Goal: Use online tool/utility: Utilize a website feature to perform a specific function

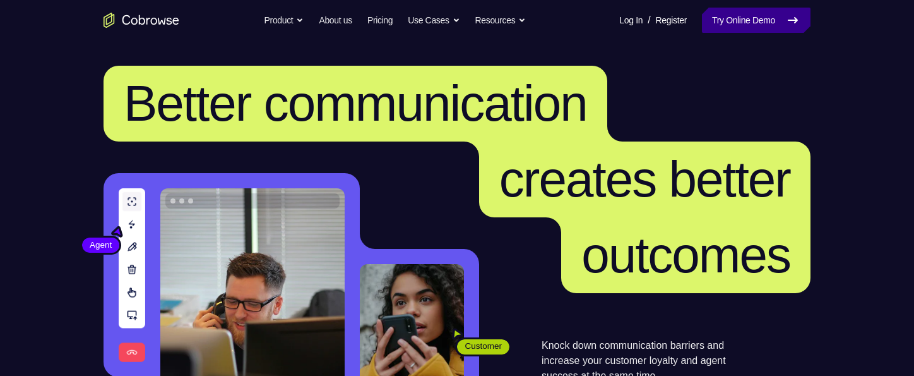
click at [774, 19] on link "Try Online Demo" at bounding box center [756, 20] width 109 height 25
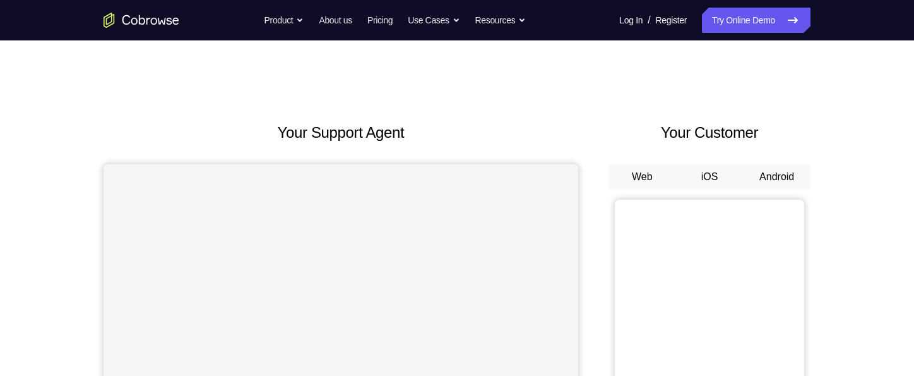
click at [755, 169] on button "Android" at bounding box center [777, 176] width 68 height 25
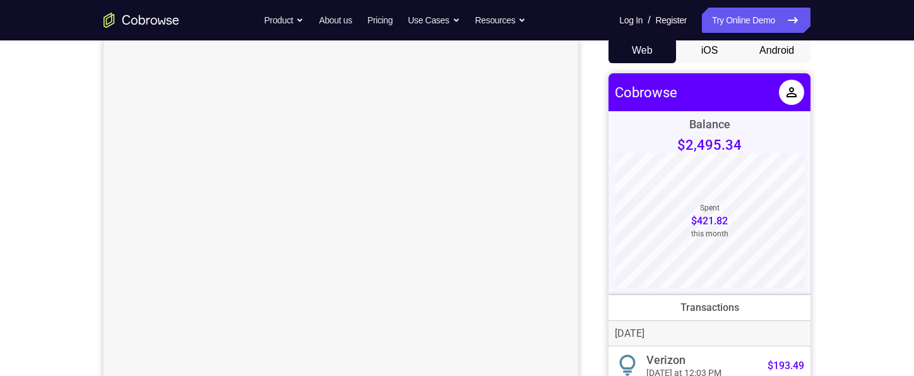
scroll to position [63, 0]
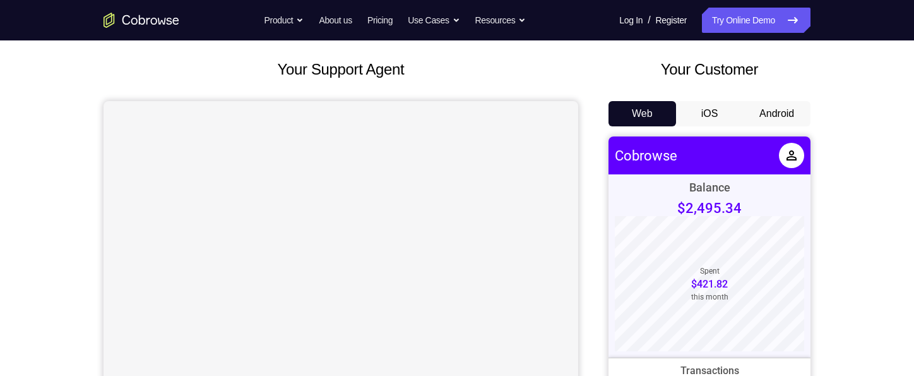
click at [761, 117] on button "Android" at bounding box center [777, 113] width 68 height 25
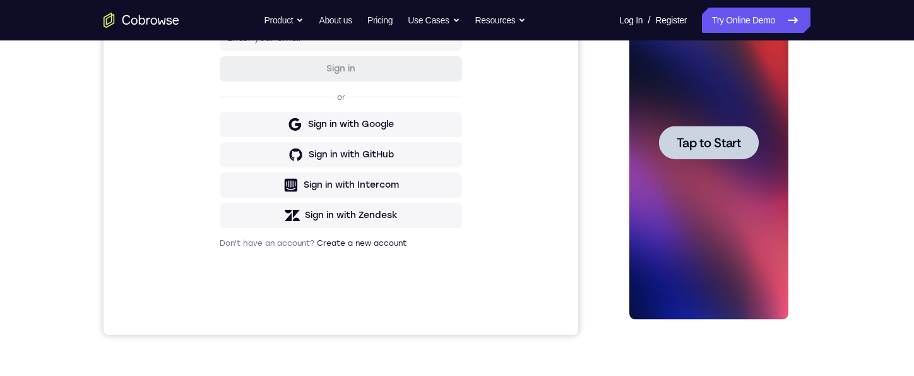
scroll to position [0, 0]
click at [737, 143] on span "Tap to Start" at bounding box center [708, 142] width 64 height 13
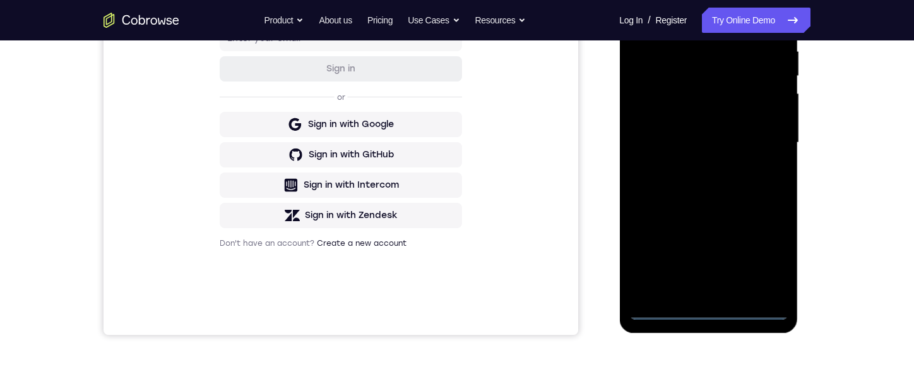
click at [708, 312] on div at bounding box center [708, 143] width 159 height 354
click at [773, 254] on div at bounding box center [708, 143] width 159 height 354
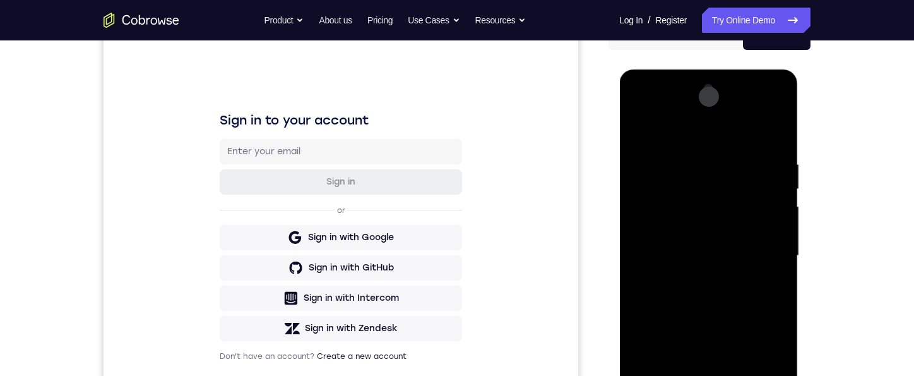
scroll to position [126, 0]
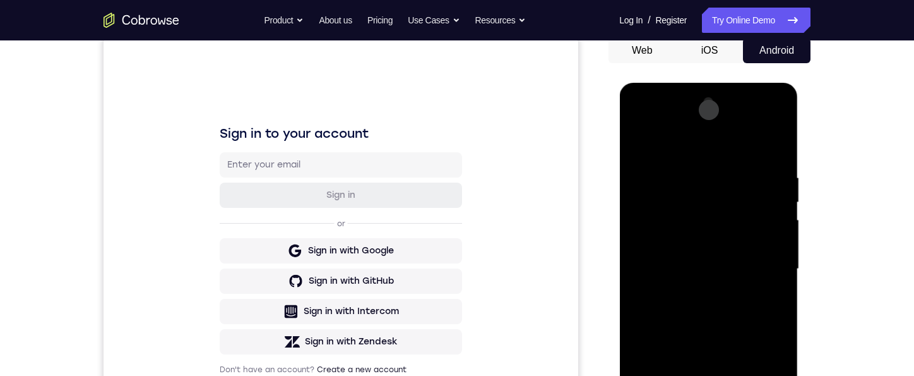
click at [719, 141] on div at bounding box center [708, 269] width 159 height 354
click at [763, 273] on div at bounding box center [708, 269] width 159 height 354
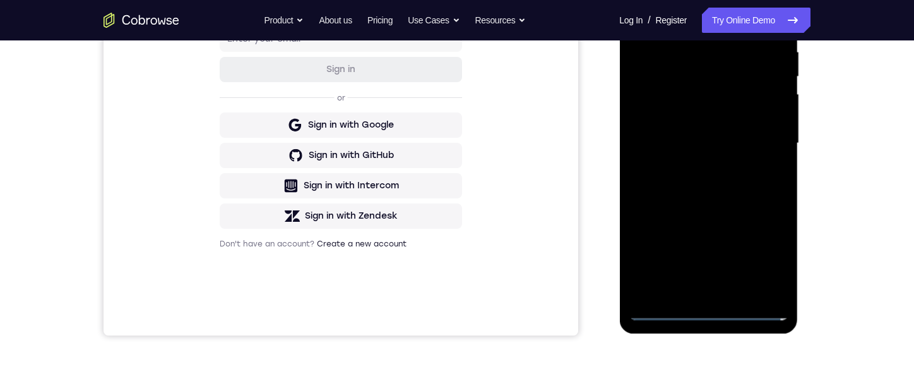
scroll to position [253, 0]
click at [691, 285] on div at bounding box center [708, 143] width 159 height 354
click at [672, 123] on div at bounding box center [708, 143] width 159 height 354
click at [672, 119] on div at bounding box center [708, 143] width 159 height 354
click at [687, 136] on div at bounding box center [708, 143] width 159 height 354
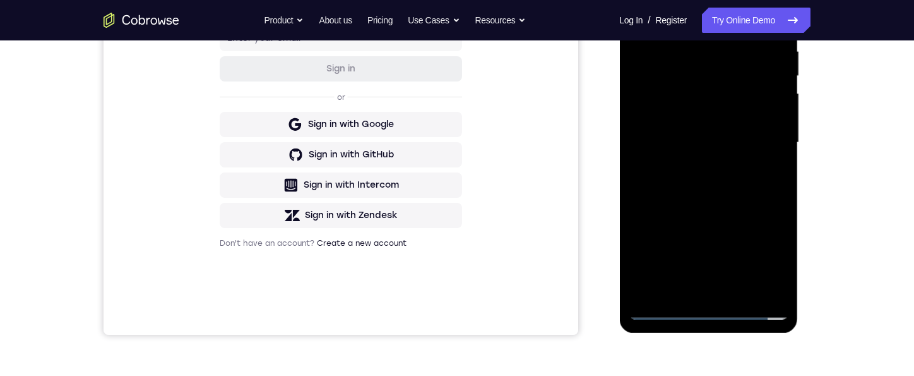
click at [682, 181] on div at bounding box center [708, 143] width 159 height 354
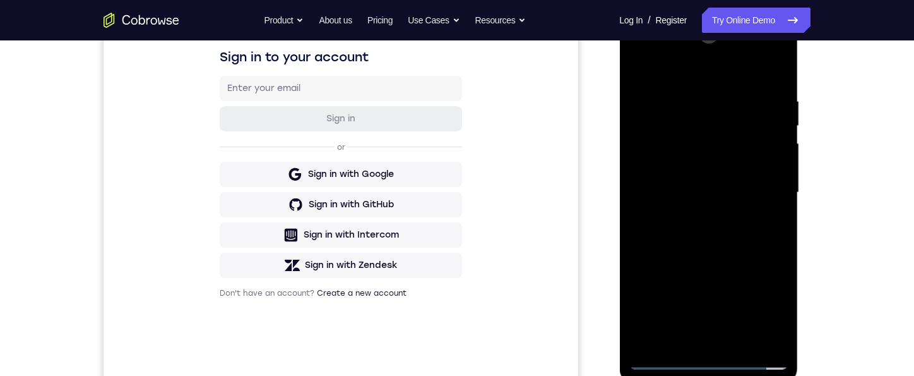
scroll to position [189, 0]
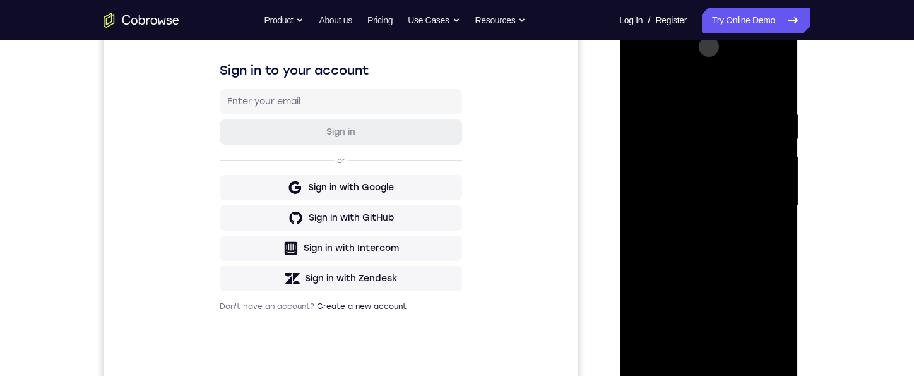
click at [690, 205] on div at bounding box center [708, 206] width 159 height 354
click at [658, 196] on div at bounding box center [708, 206] width 159 height 354
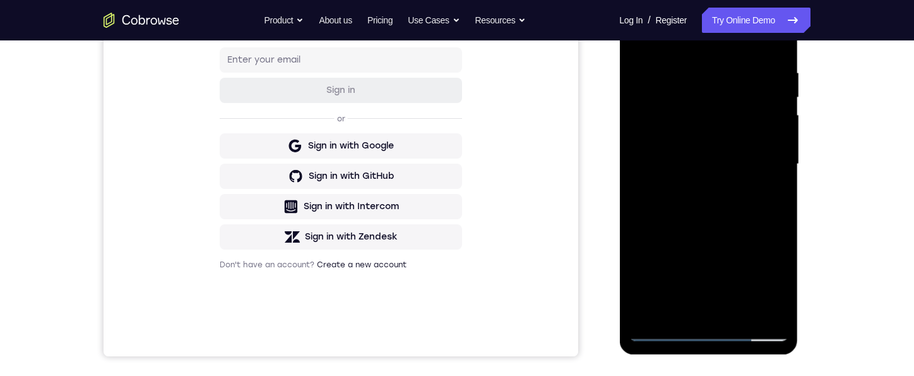
scroll to position [253, 0]
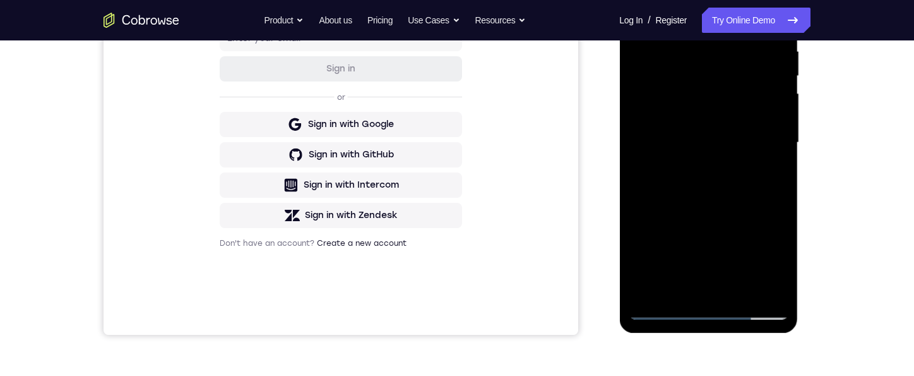
click at [699, 181] on div at bounding box center [708, 143] width 159 height 354
click at [778, 287] on div at bounding box center [708, 143] width 159 height 354
click at [769, 288] on div at bounding box center [708, 143] width 159 height 354
click at [656, 309] on div at bounding box center [708, 143] width 159 height 354
click at [681, 191] on div at bounding box center [708, 143] width 159 height 354
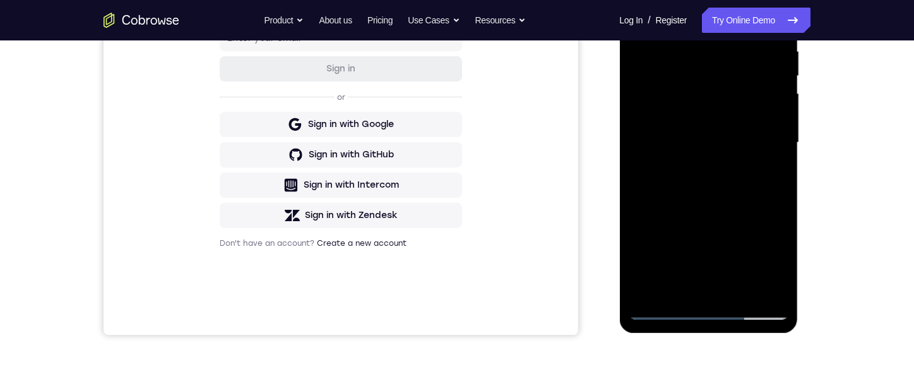
click at [663, 307] on div at bounding box center [708, 143] width 159 height 354
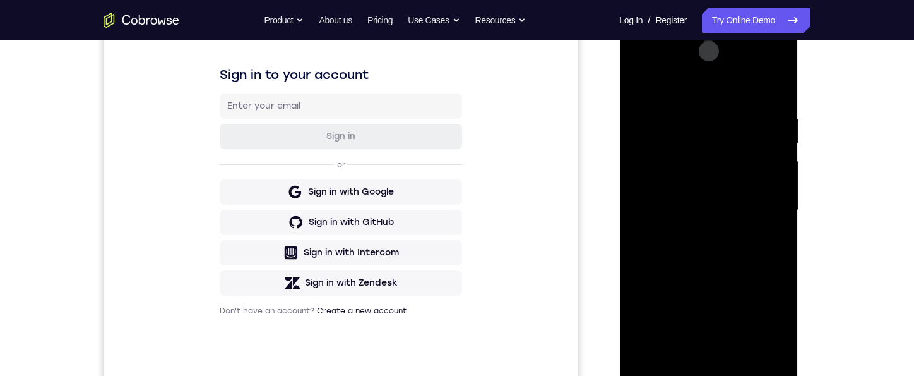
scroll to position [189, 0]
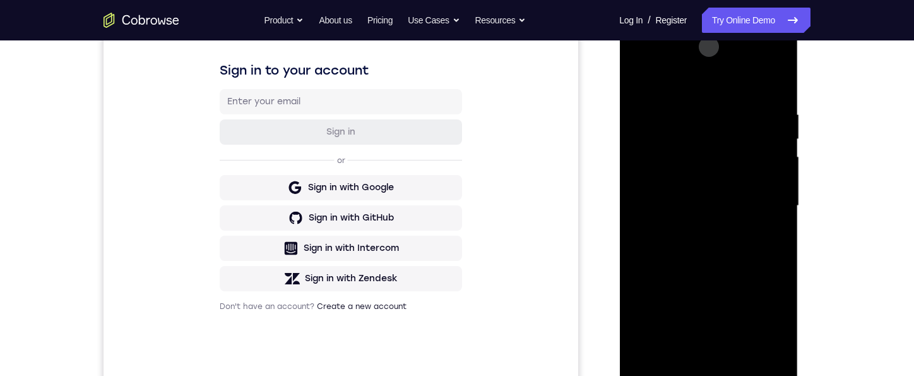
click at [710, 253] on div at bounding box center [708, 206] width 159 height 354
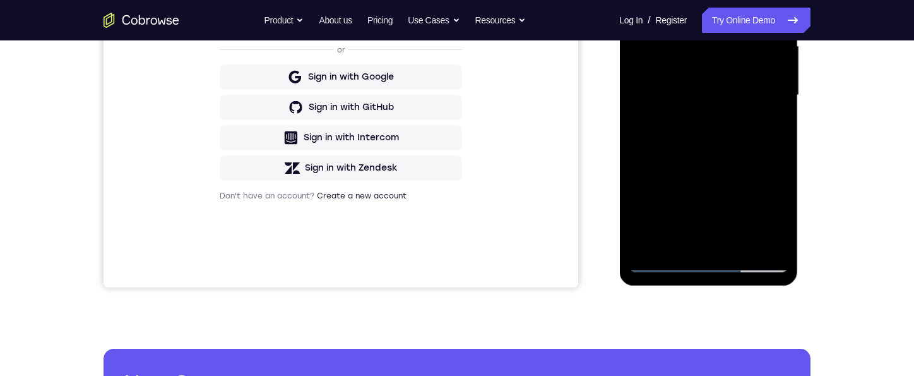
scroll to position [316, 0]
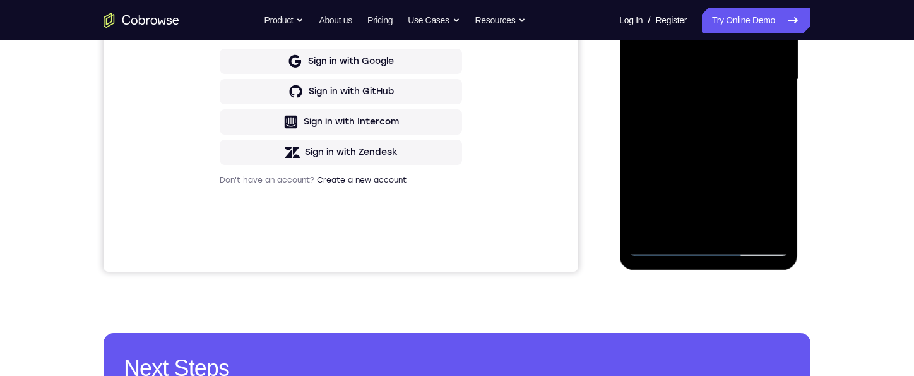
click at [705, 122] on div at bounding box center [708, 80] width 159 height 354
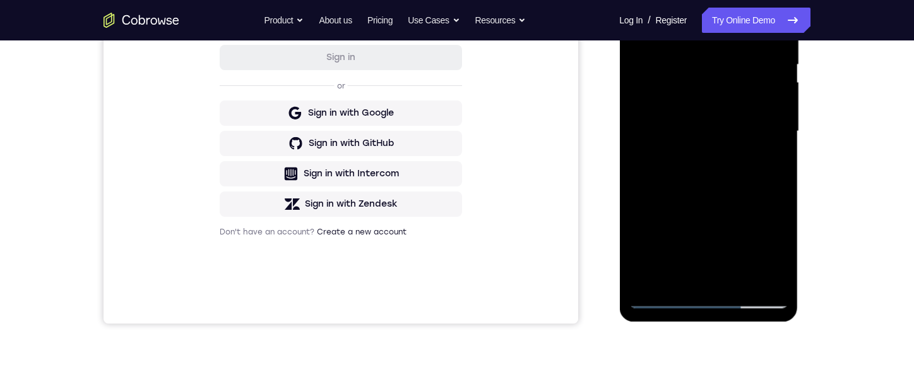
scroll to position [189, 0]
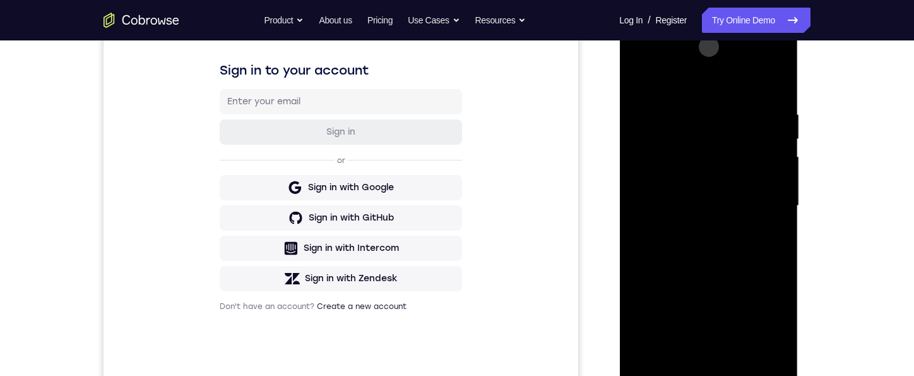
click at [705, 254] on div at bounding box center [708, 206] width 159 height 354
click at [676, 199] on div at bounding box center [708, 206] width 159 height 354
click at [705, 248] on div at bounding box center [708, 206] width 159 height 354
click at [657, 375] on div at bounding box center [708, 206] width 159 height 354
click at [664, 243] on div at bounding box center [708, 206] width 159 height 354
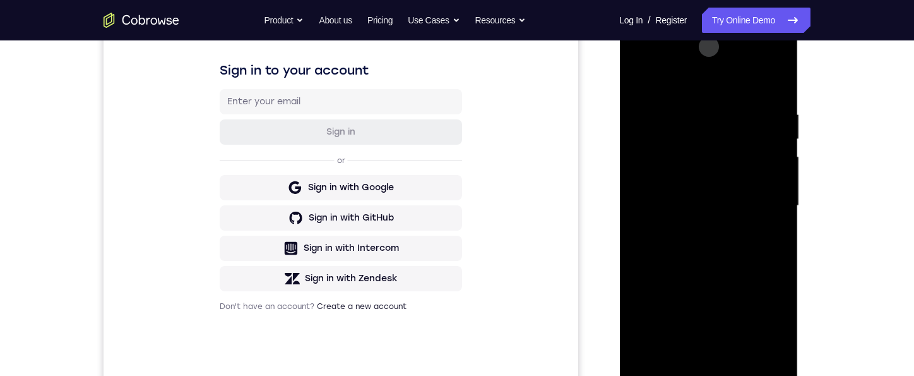
click at [663, 237] on div at bounding box center [708, 206] width 159 height 354
click at [718, 204] on div at bounding box center [708, 206] width 159 height 354
click at [673, 202] on div at bounding box center [708, 206] width 159 height 354
click at [658, 205] on div at bounding box center [708, 206] width 159 height 354
click at [687, 241] on div at bounding box center [708, 206] width 159 height 354
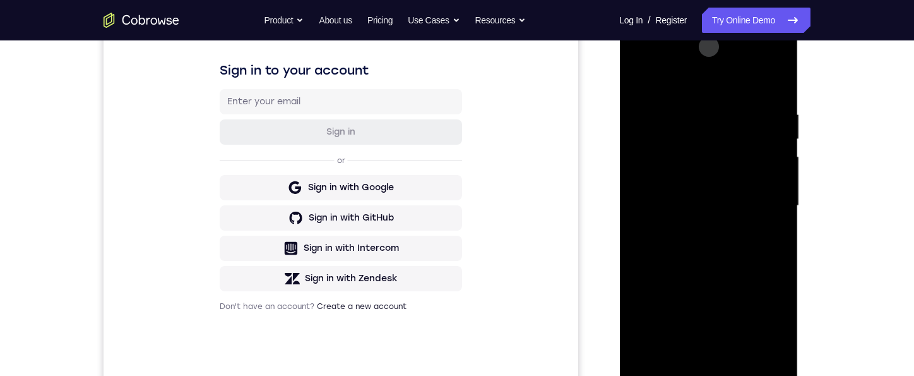
click at [687, 246] on div at bounding box center [708, 206] width 159 height 354
click at [723, 232] on div at bounding box center [708, 206] width 159 height 354
click at [685, 106] on div at bounding box center [708, 206] width 159 height 354
click at [776, 73] on div at bounding box center [708, 206] width 159 height 354
click at [771, 83] on div at bounding box center [708, 206] width 159 height 354
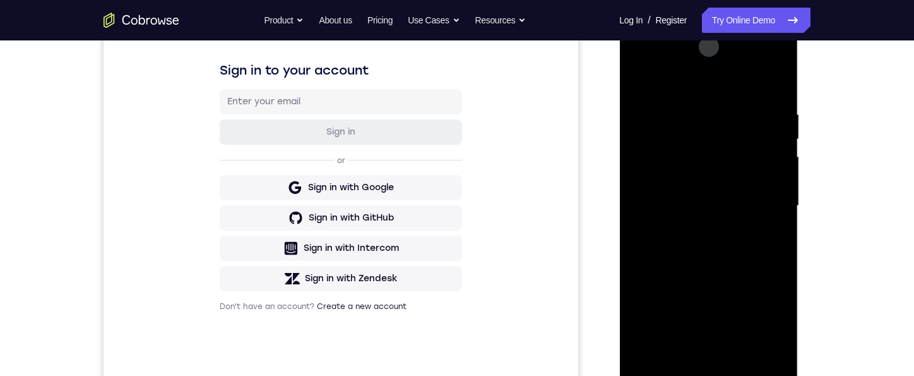
click at [776, 78] on div at bounding box center [708, 206] width 159 height 354
click at [775, 358] on div at bounding box center [708, 206] width 159 height 354
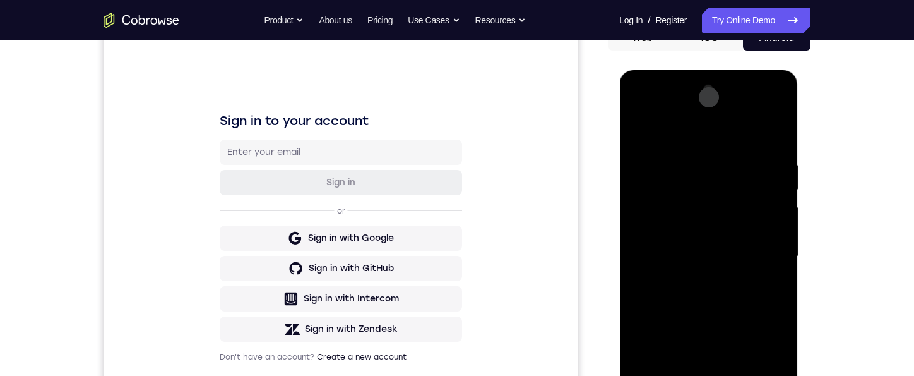
scroll to position [126, 0]
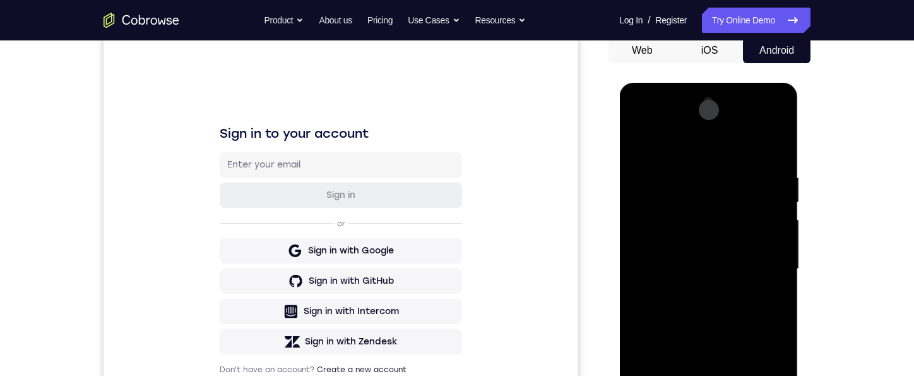
click at [638, 164] on div at bounding box center [708, 269] width 159 height 354
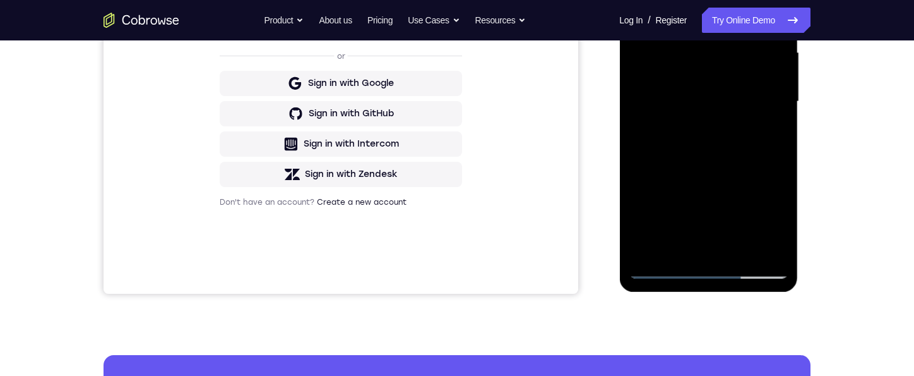
scroll to position [316, 0]
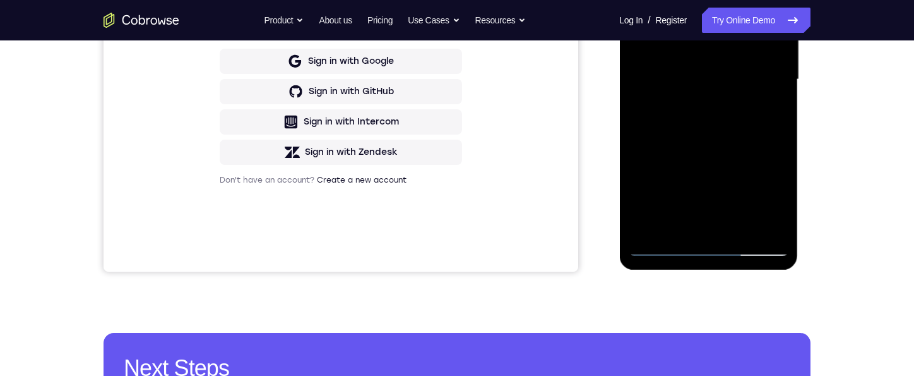
click at [675, 220] on div at bounding box center [708, 80] width 159 height 354
click at [689, 149] on div at bounding box center [708, 80] width 159 height 354
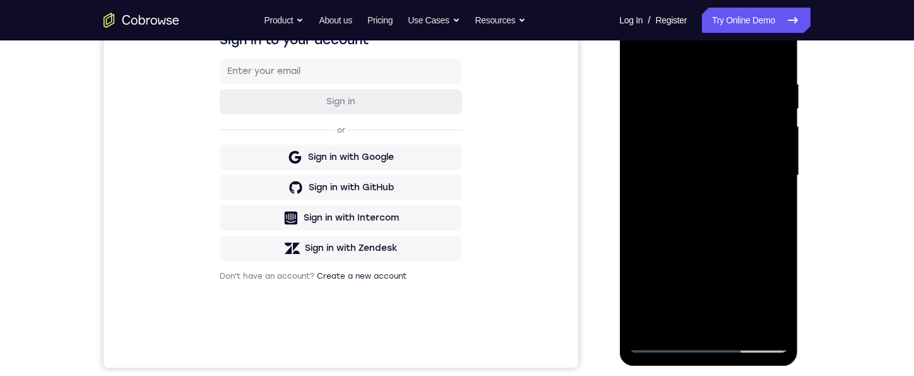
scroll to position [189, 0]
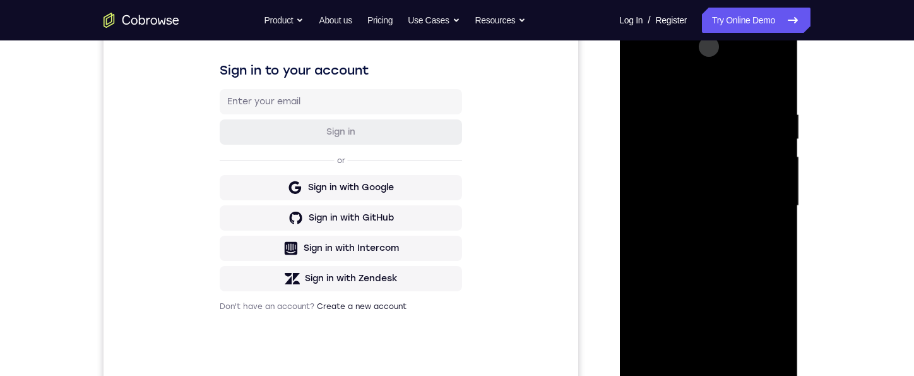
click at [699, 119] on div at bounding box center [708, 206] width 159 height 354
click at [697, 120] on div at bounding box center [708, 206] width 159 height 354
click at [778, 354] on div at bounding box center [708, 206] width 159 height 354
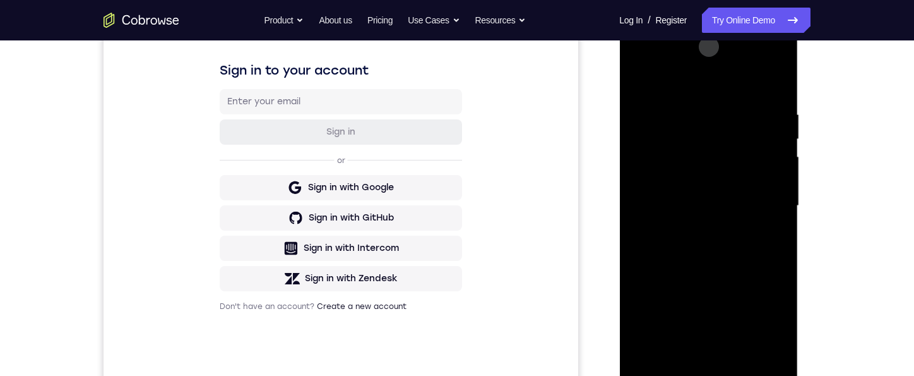
click at [777, 76] on div at bounding box center [708, 206] width 159 height 354
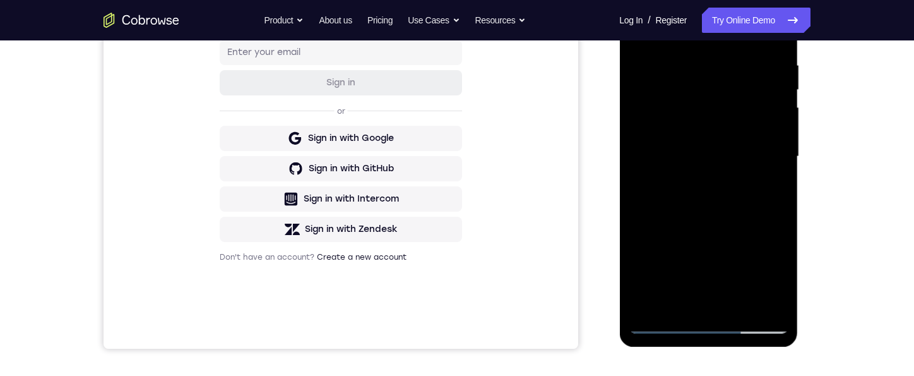
scroll to position [253, 0]
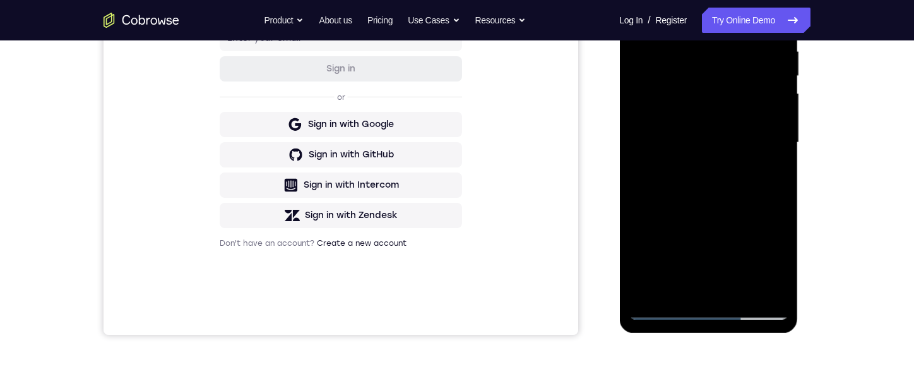
click at [643, 294] on div at bounding box center [708, 143] width 159 height 354
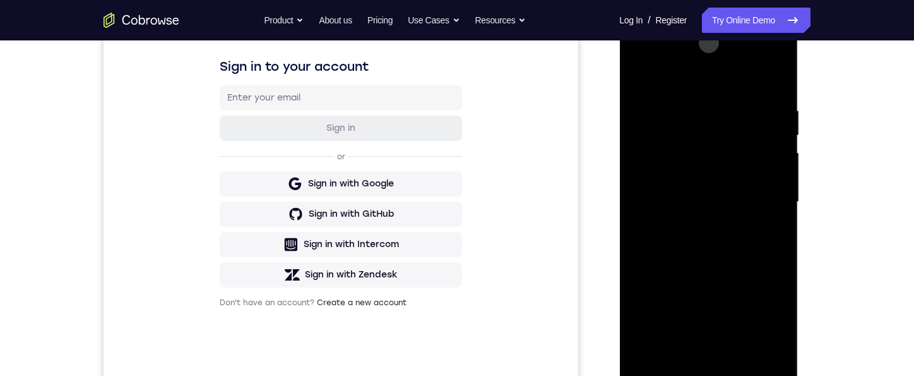
scroll to position [189, 0]
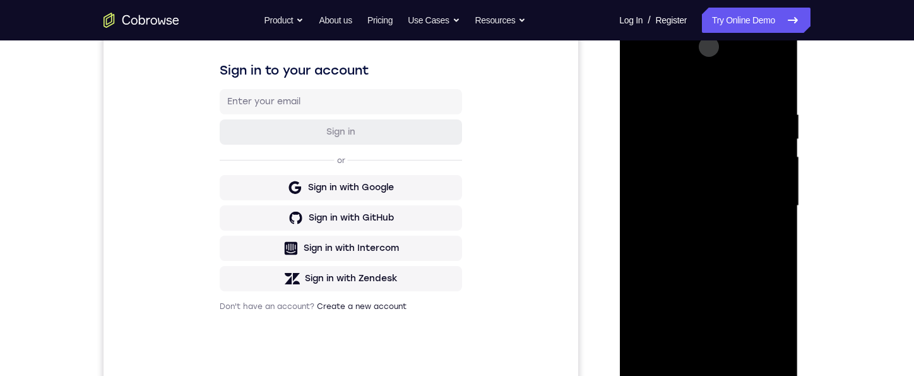
click at [738, 229] on div at bounding box center [708, 206] width 159 height 354
drag, startPoint x: 758, startPoint y: 270, endPoint x: 738, endPoint y: 198, distance: 74.0
click at [738, 198] on div at bounding box center [708, 206] width 159 height 354
click at [637, 296] on div at bounding box center [708, 206] width 159 height 354
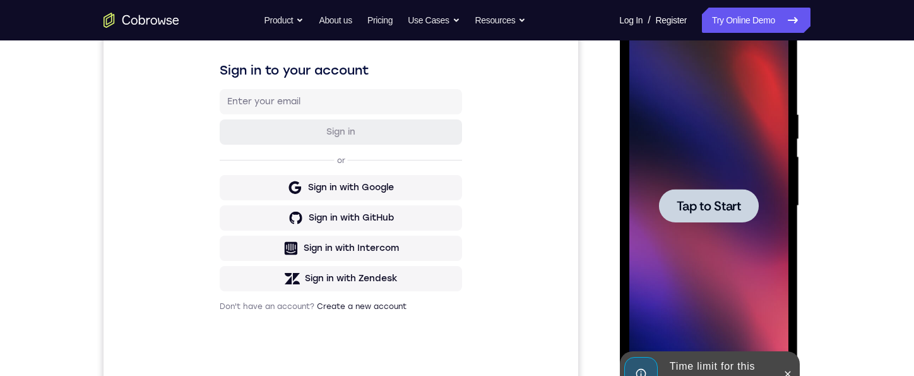
click at [703, 203] on span "Tap to Start" at bounding box center [708, 205] width 64 height 13
